Goal: Check status: Check status

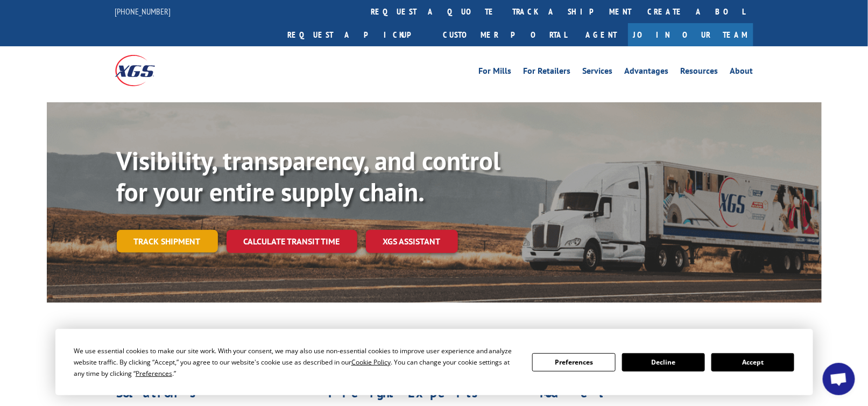
click at [196, 230] on link "Track shipment" at bounding box center [167, 241] width 101 height 23
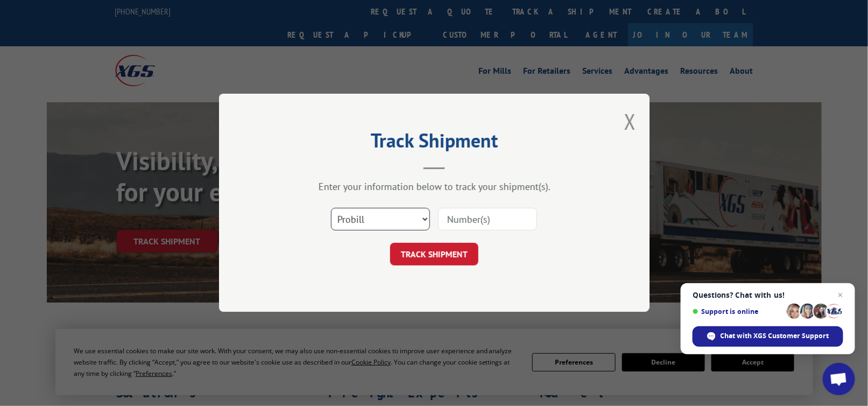
click at [354, 213] on select "Select category... Probill BOL PO" at bounding box center [380, 219] width 99 height 23
select select "bol"
click at [331, 208] on select "Select category... Probill BOL PO" at bounding box center [380, 219] width 99 height 23
click at [483, 219] on input at bounding box center [487, 219] width 99 height 23
paste input "5530861."
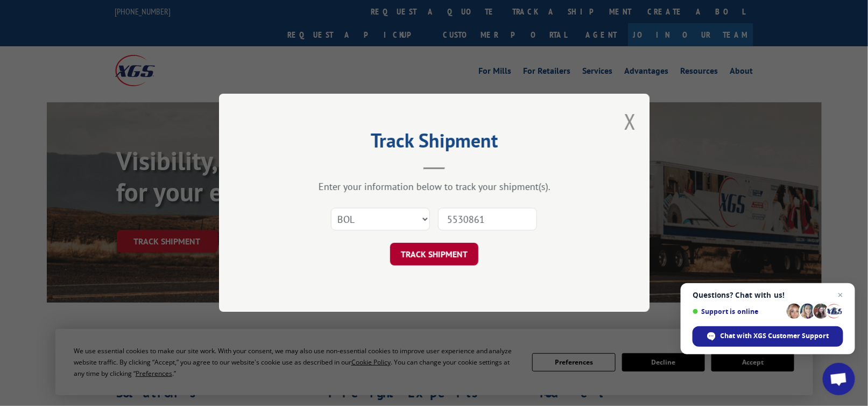
type input "5530861"
click at [446, 257] on button "TRACK SHIPMENT" at bounding box center [434, 254] width 88 height 23
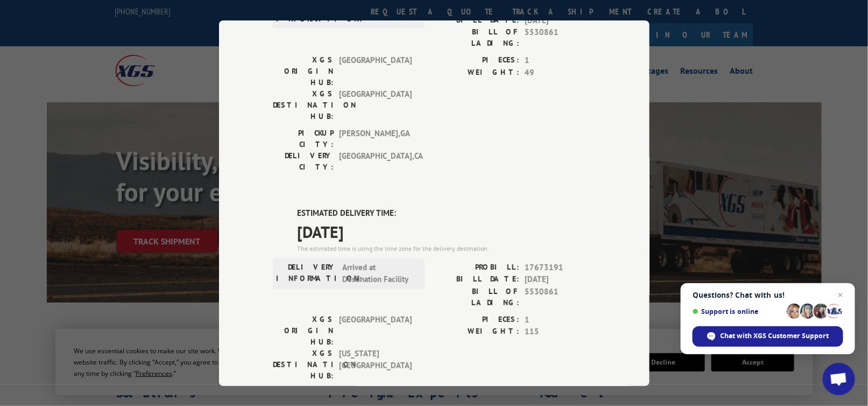
scroll to position [291, 0]
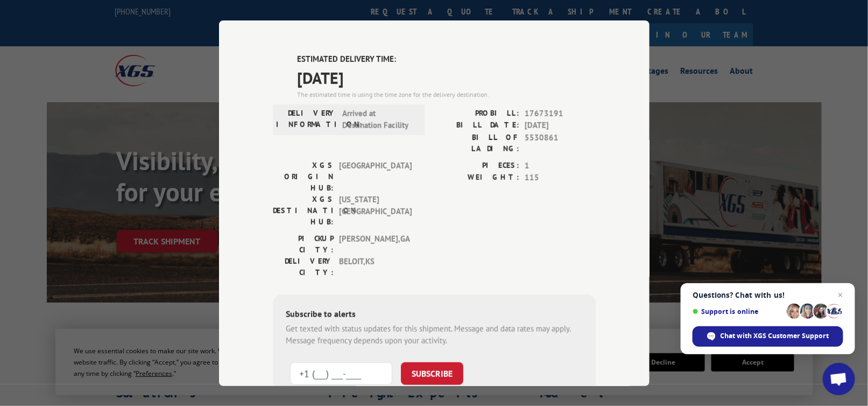
click at [348, 362] on input "+1 (___) ___-____" at bounding box center [341, 373] width 102 height 23
type input "[PHONE_NUMBER]"
click at [424, 362] on button "SUBSCRIBE" at bounding box center [432, 373] width 62 height 23
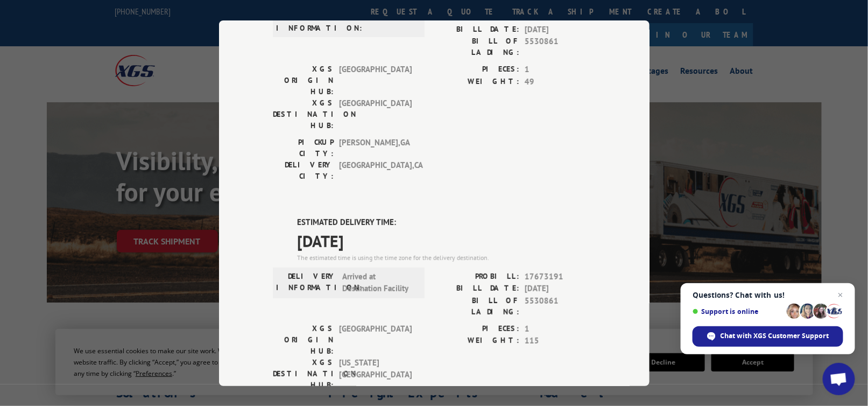
scroll to position [0, 0]
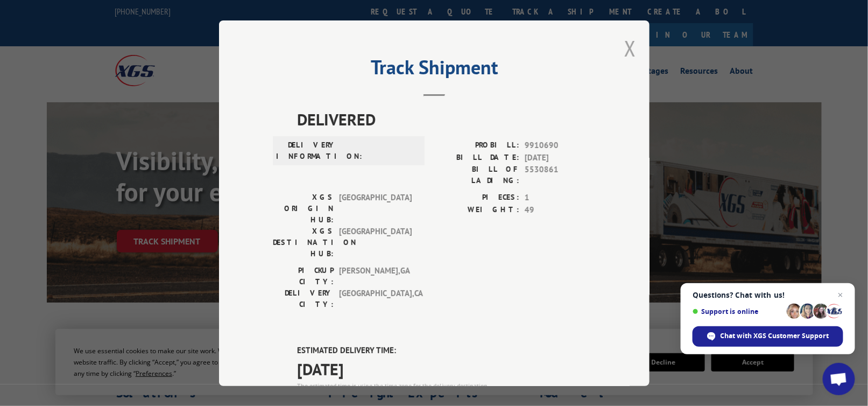
click at [624, 47] on button "Close modal" at bounding box center [630, 48] width 12 height 29
